Goal: Information Seeking & Learning: Learn about a topic

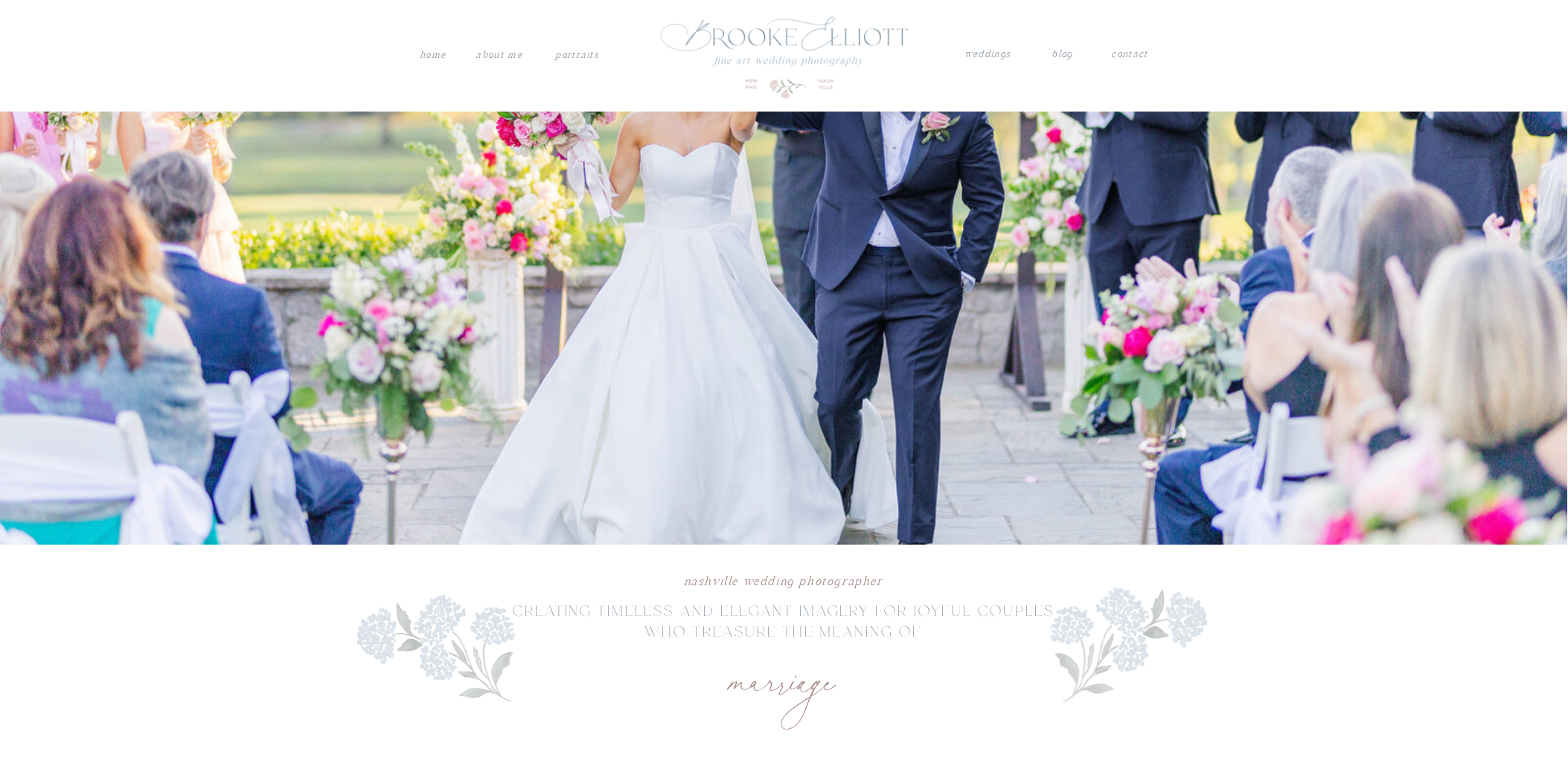
click at [999, 58] on nav "weddings" at bounding box center [988, 55] width 52 height 19
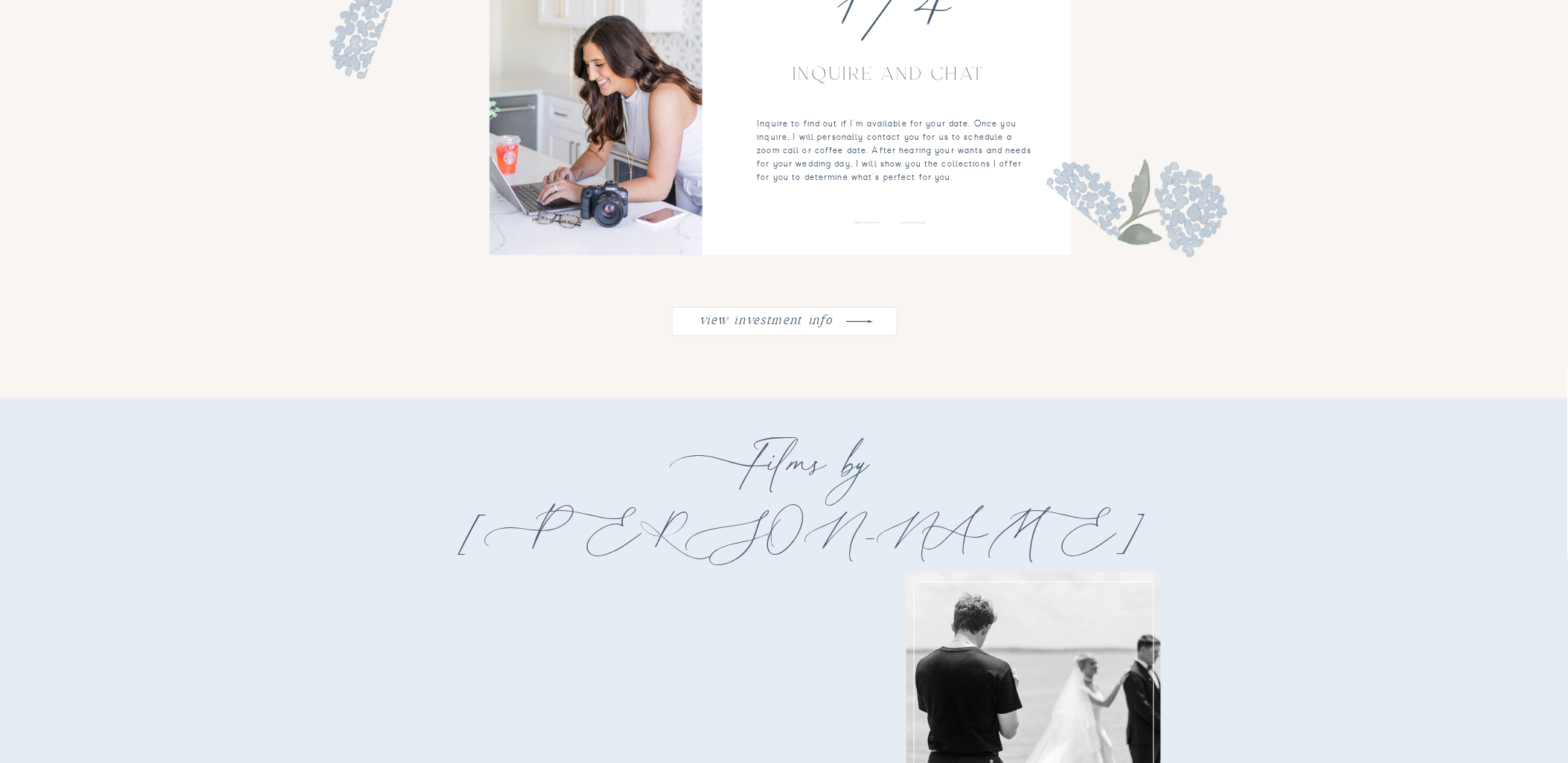
scroll to position [1901, 0]
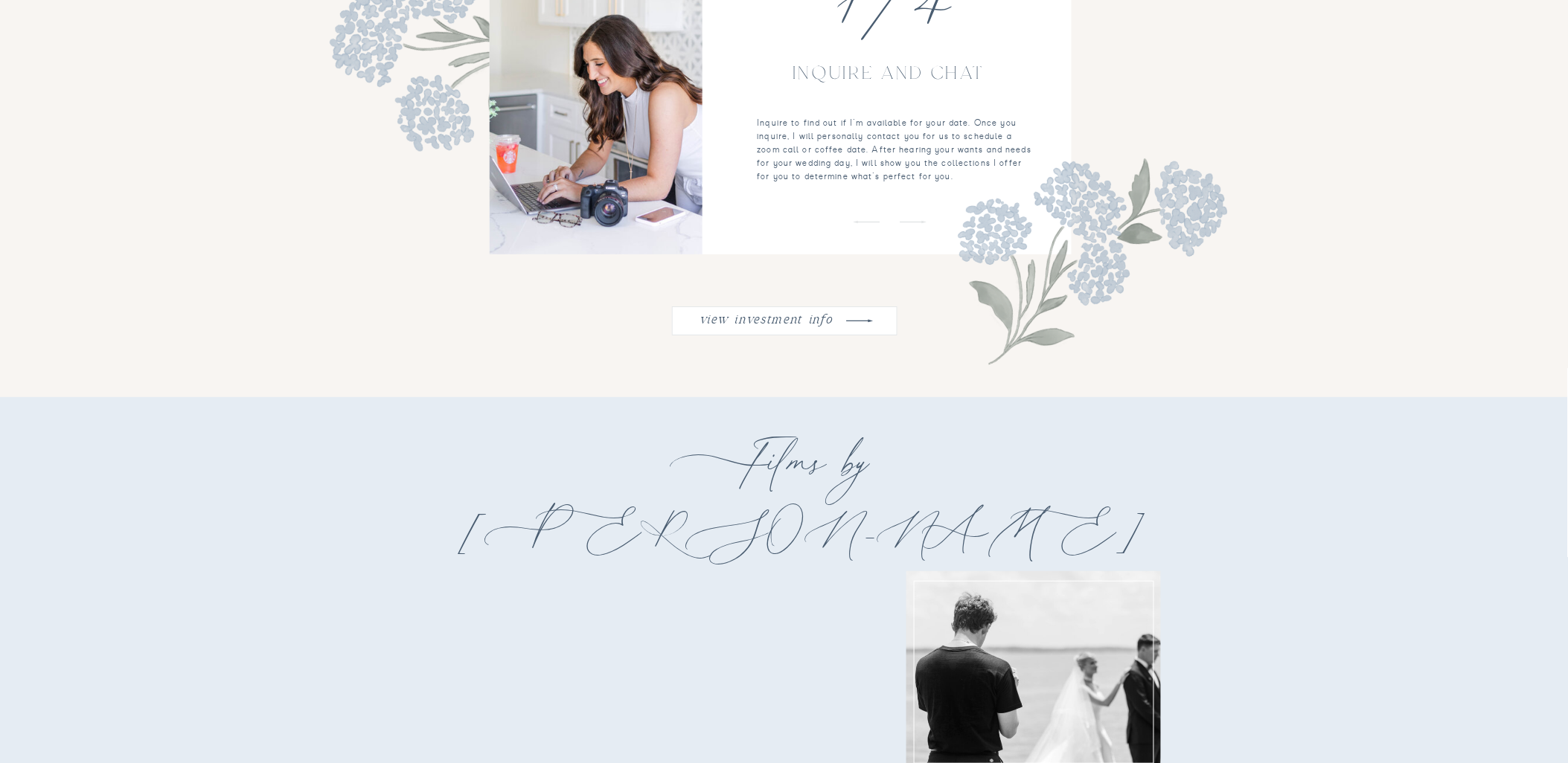
click at [794, 323] on nav "view investment info" at bounding box center [766, 318] width 150 height 19
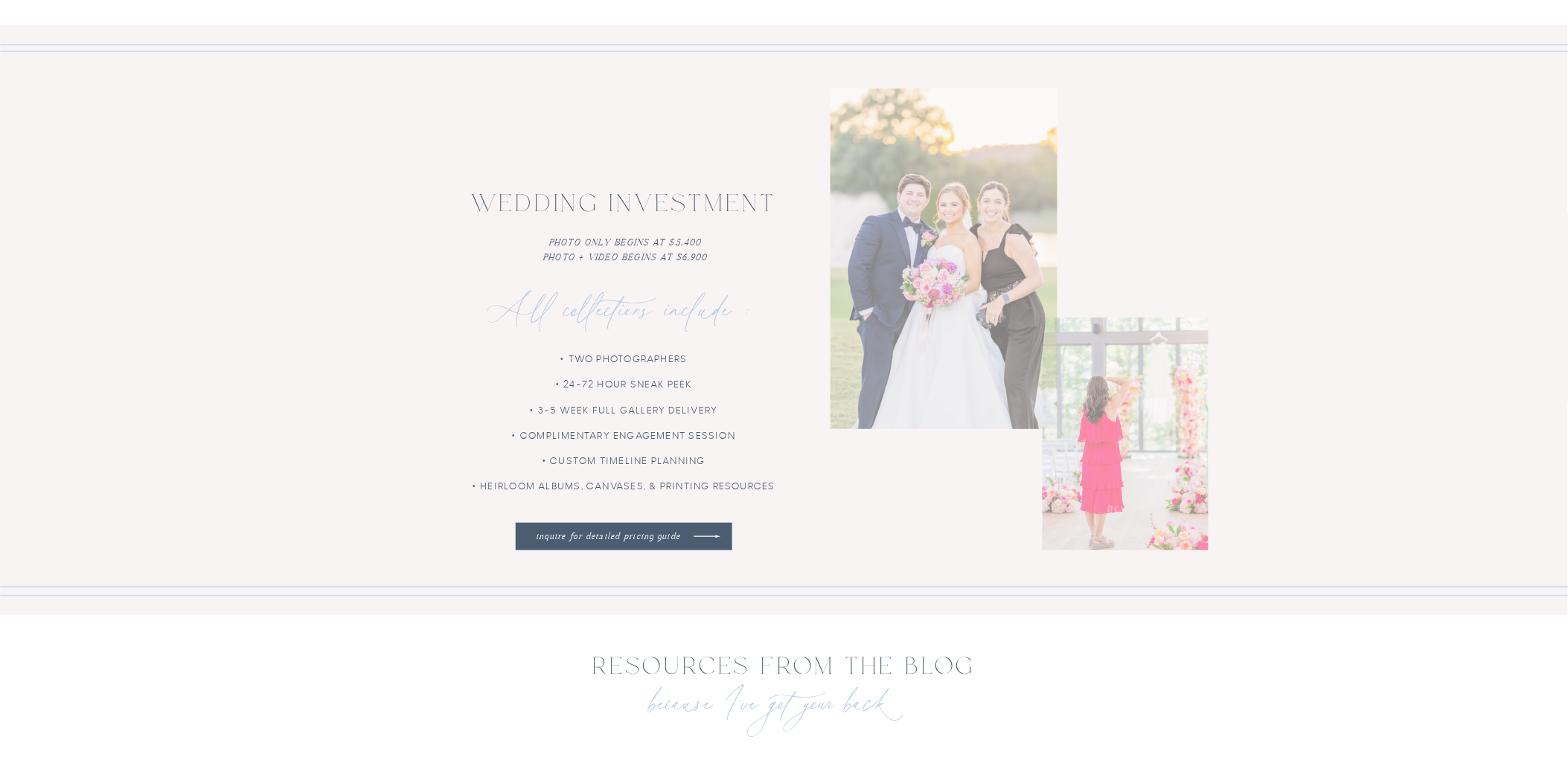
scroll to position [4158, 0]
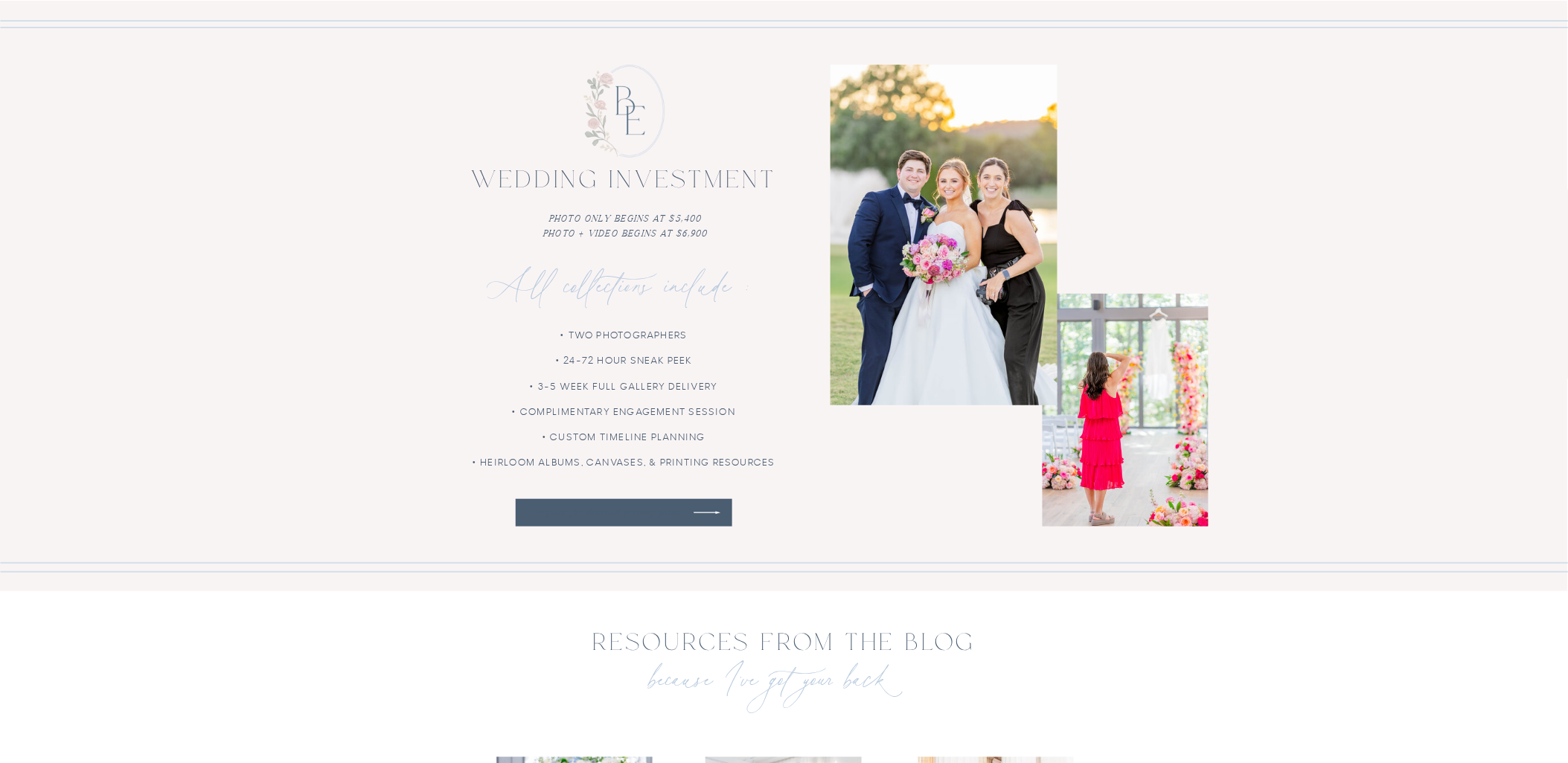
click at [664, 512] on nav "inquire for detailed pricing guide" at bounding box center [608, 513] width 169 height 14
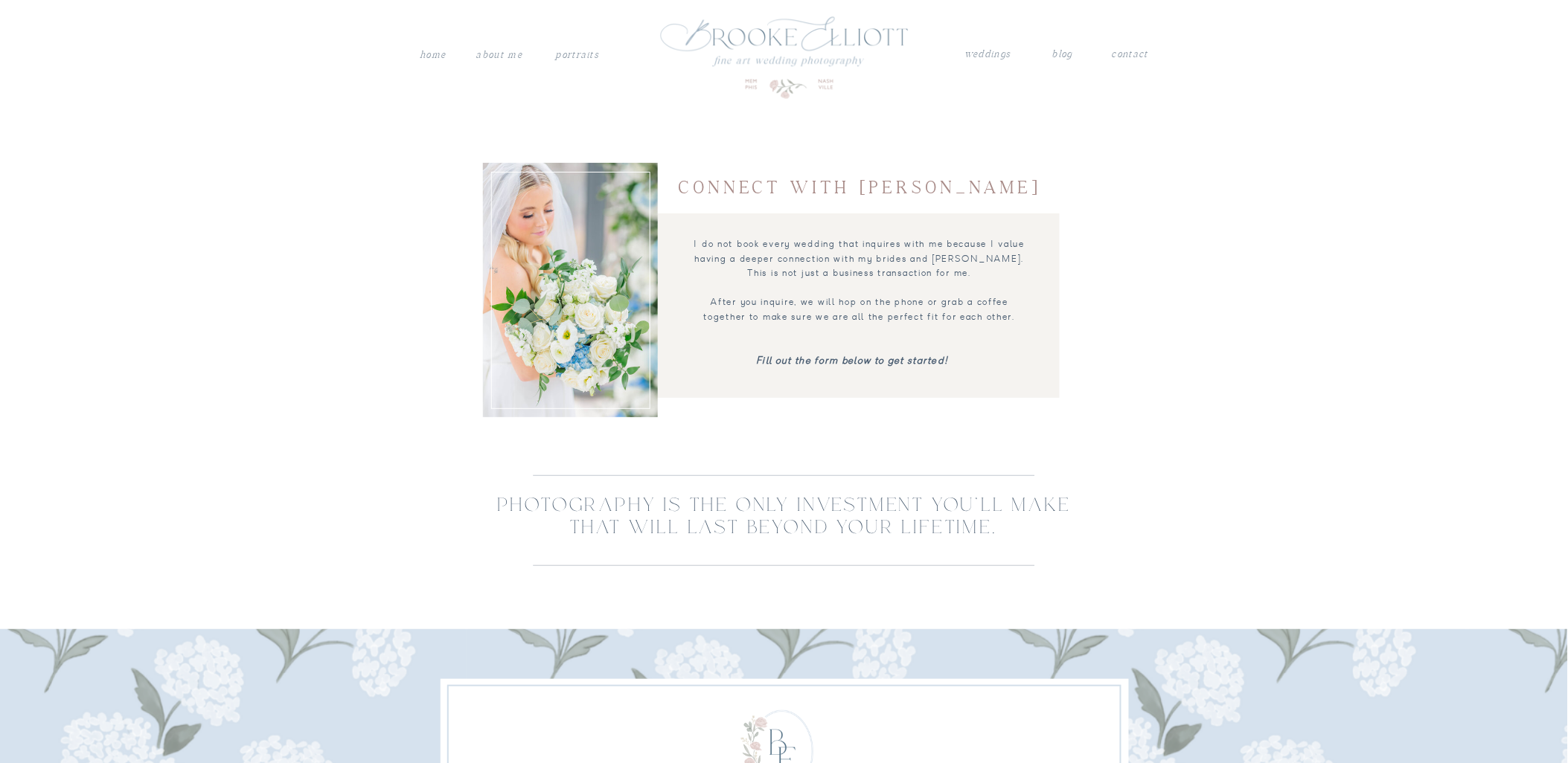
click at [825, 359] on icon "Fill out the form below to get started!" at bounding box center [853, 360] width 192 height 12
click at [997, 57] on nav "weddings" at bounding box center [988, 55] width 52 height 19
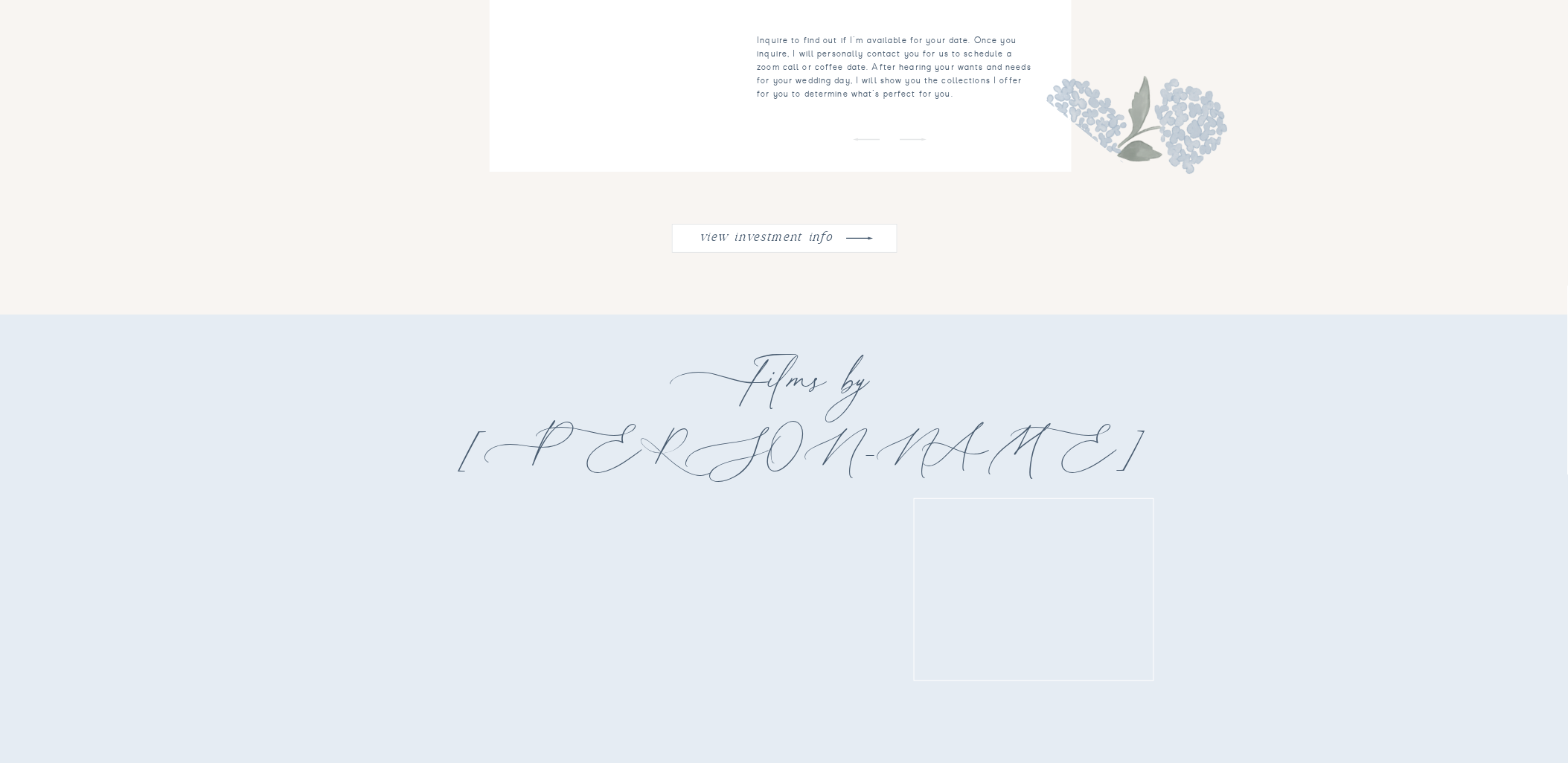
scroll to position [2314, 0]
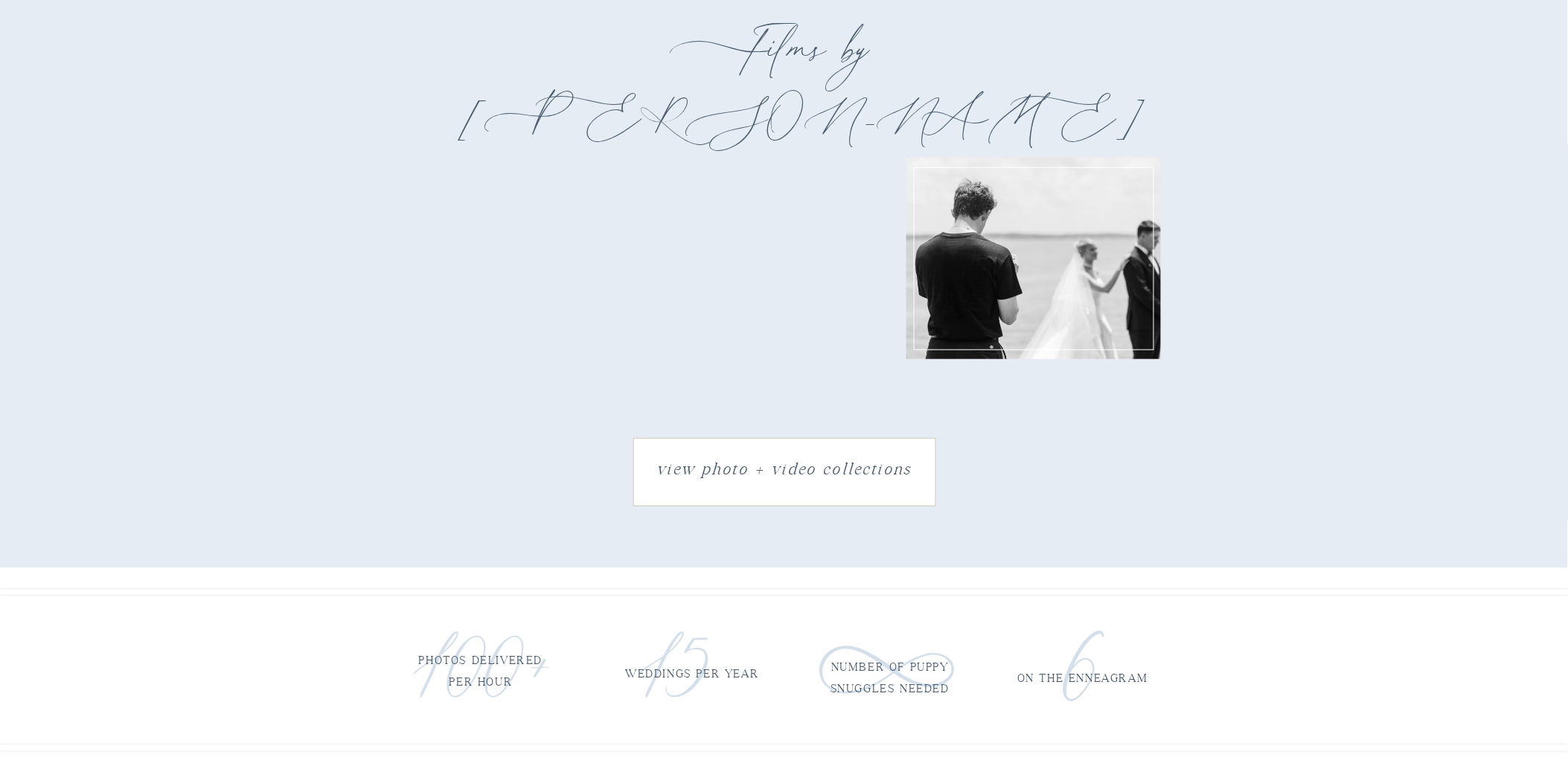
click at [819, 473] on h3 "view photo + video collections" at bounding box center [784, 471] width 295 height 33
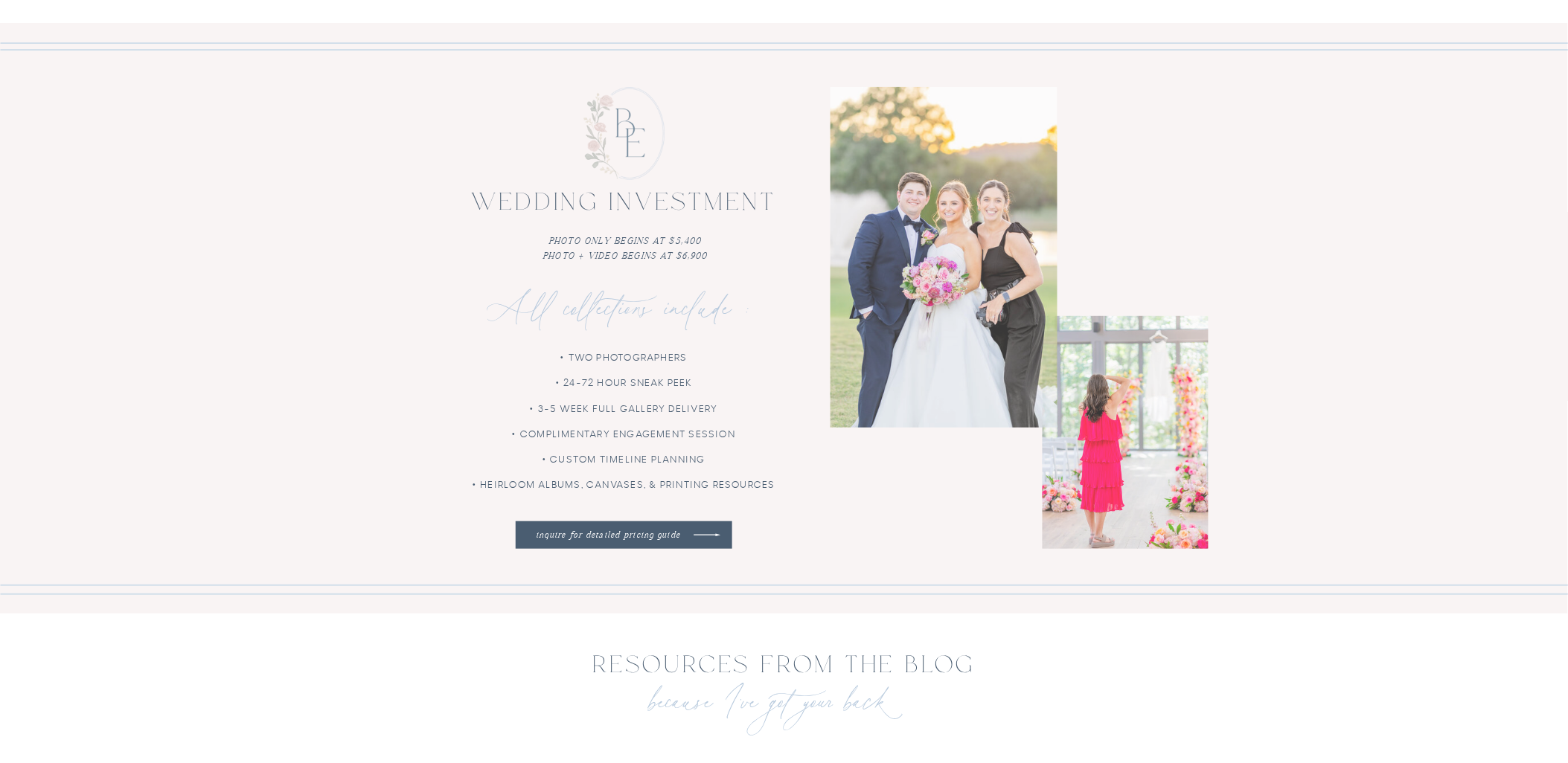
scroll to position [4158, 0]
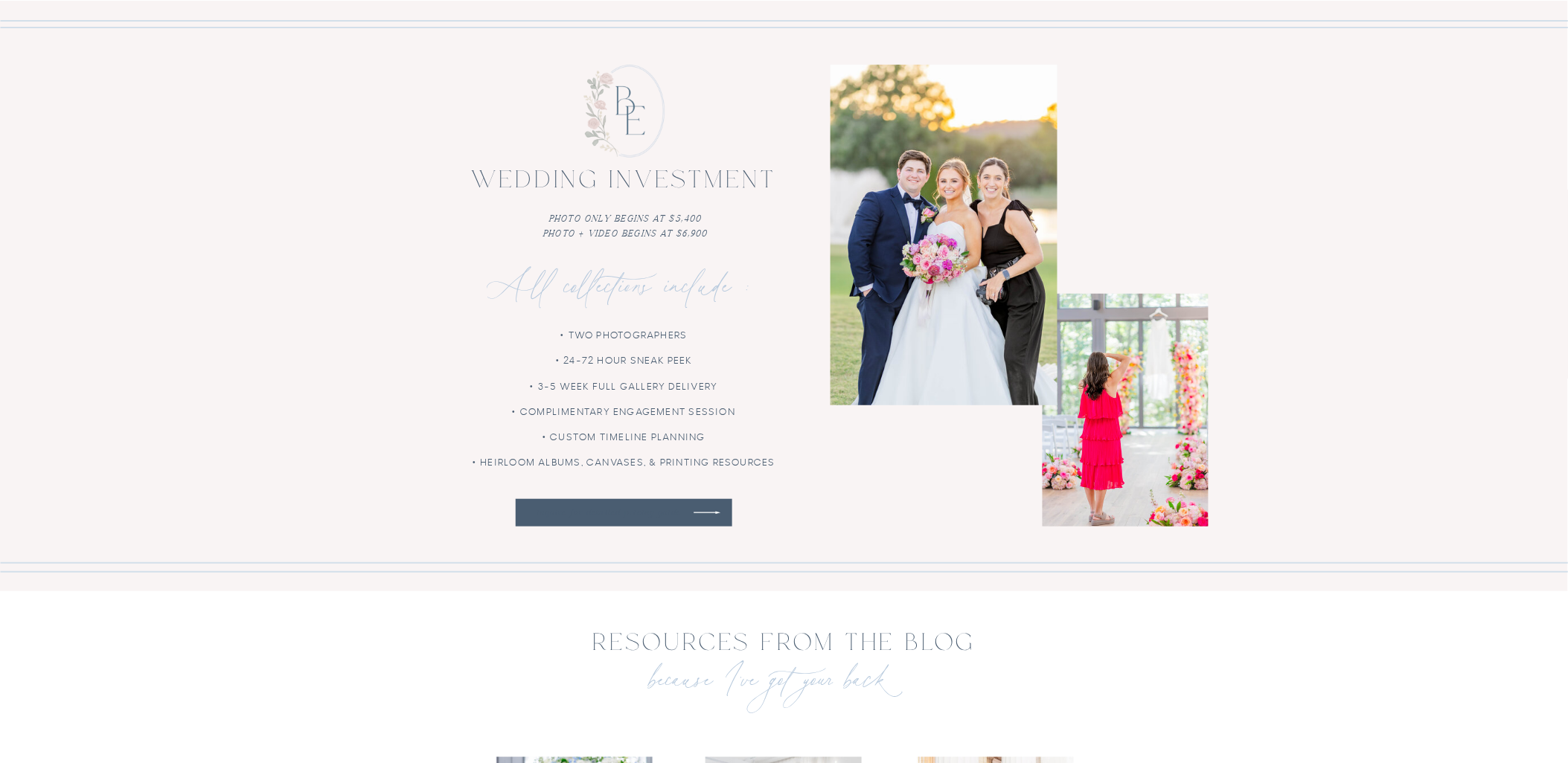
click at [673, 507] on nav "inquire for detailed pricing guide" at bounding box center [608, 513] width 169 height 14
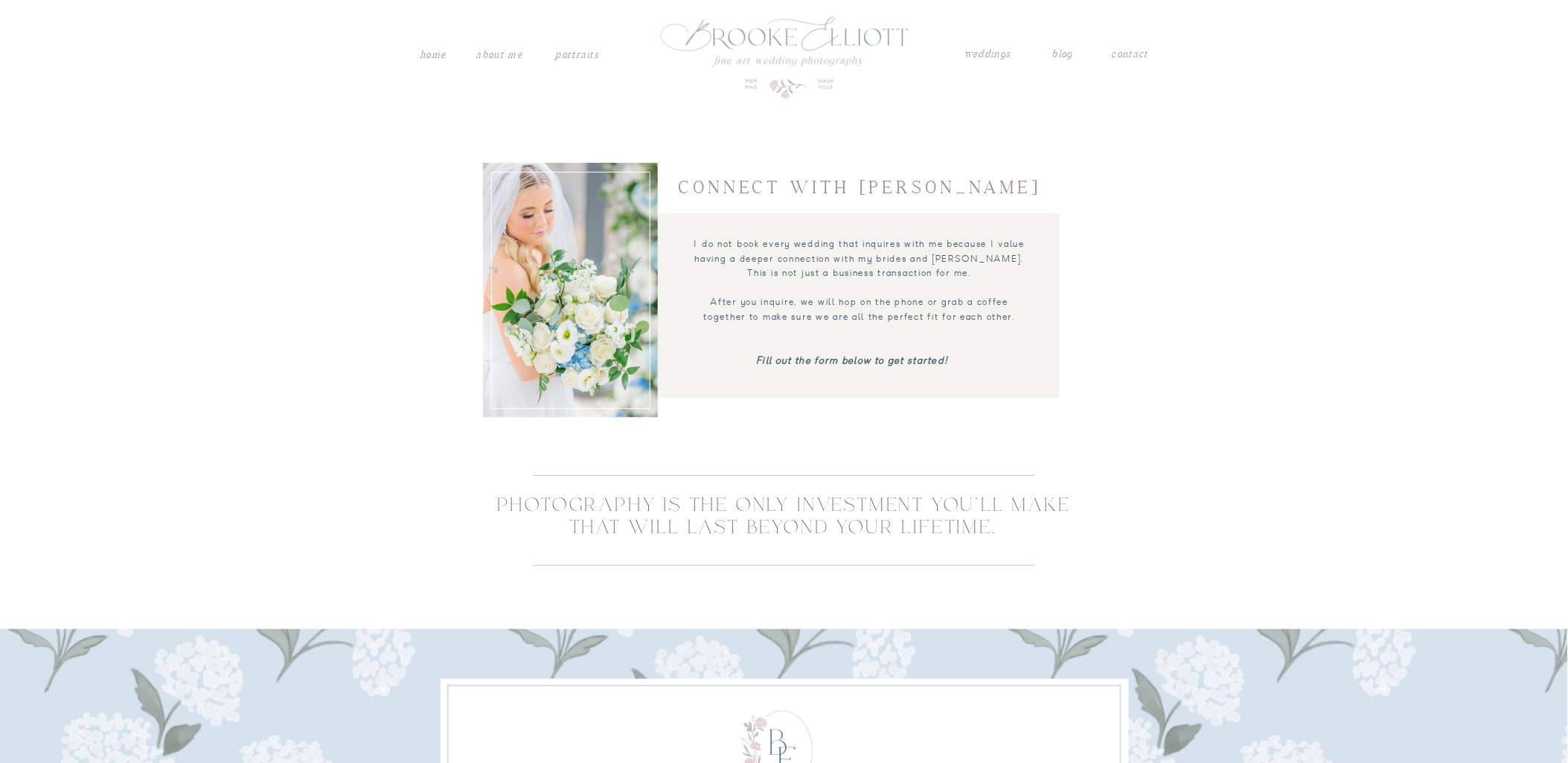
click at [514, 54] on nav "About me" at bounding box center [500, 56] width 53 height 19
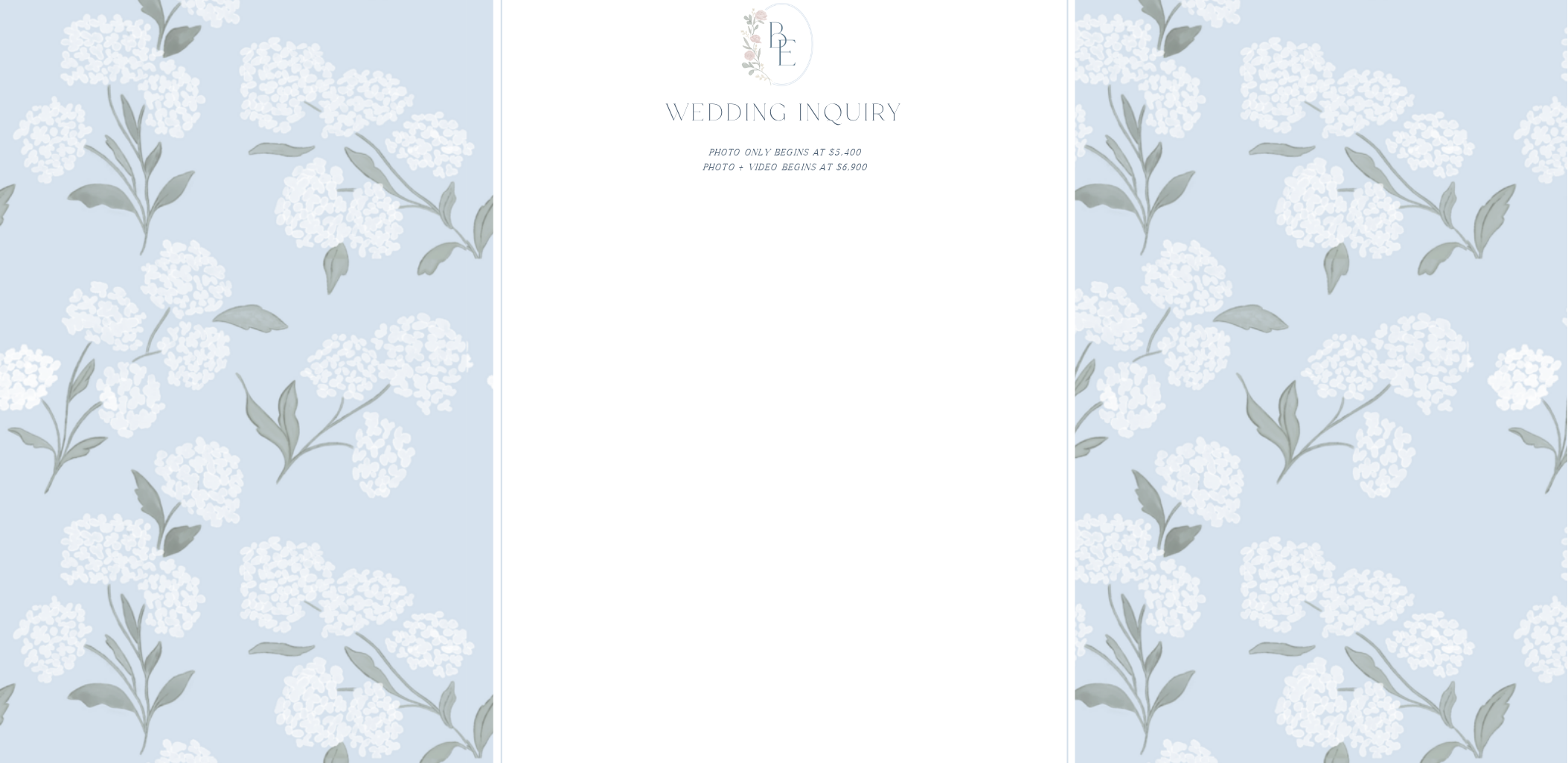
scroll to position [4464, 0]
